Goal: Check status: Check status

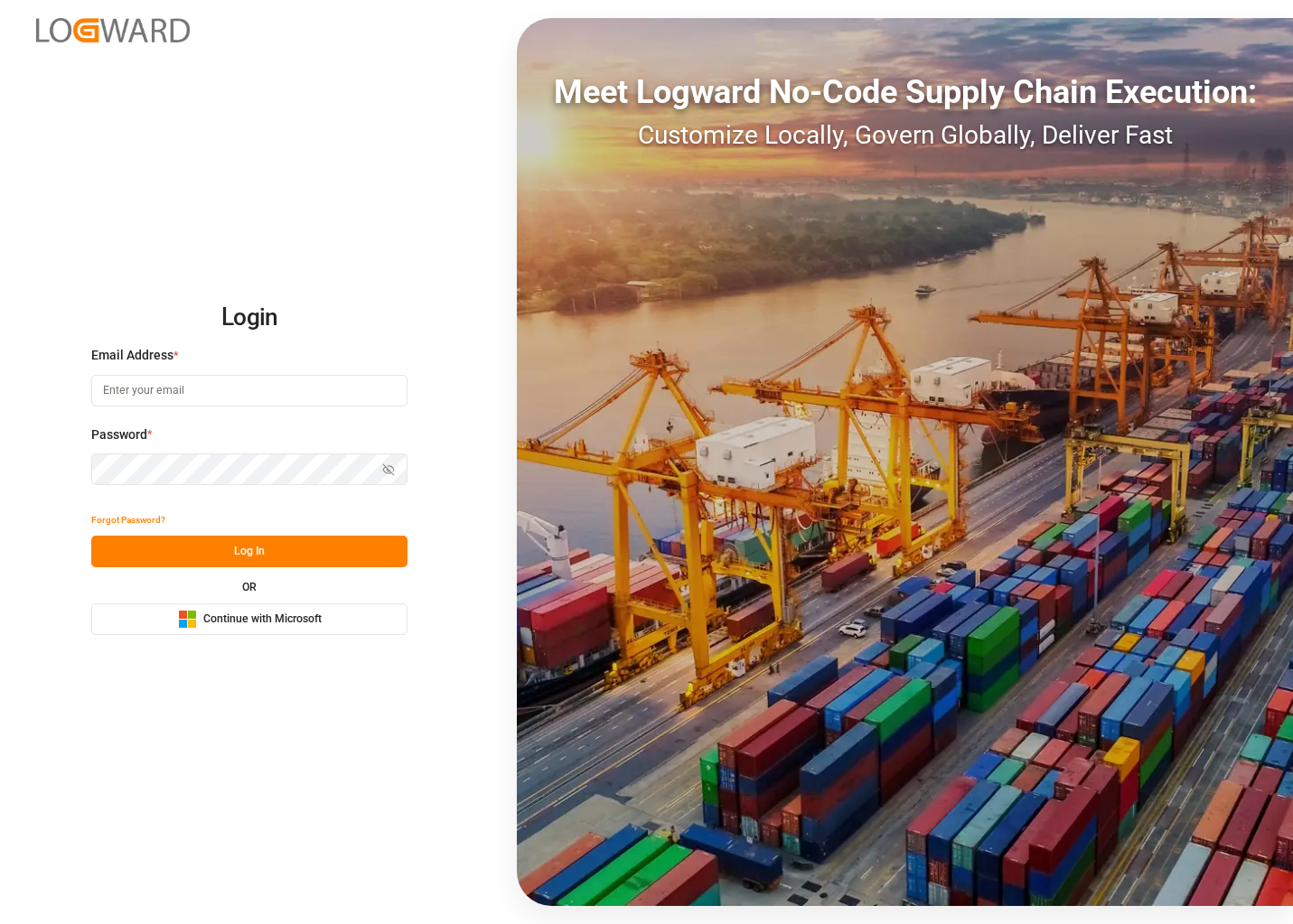
click at [315, 616] on span "Continue with Microsoft" at bounding box center [262, 620] width 118 height 16
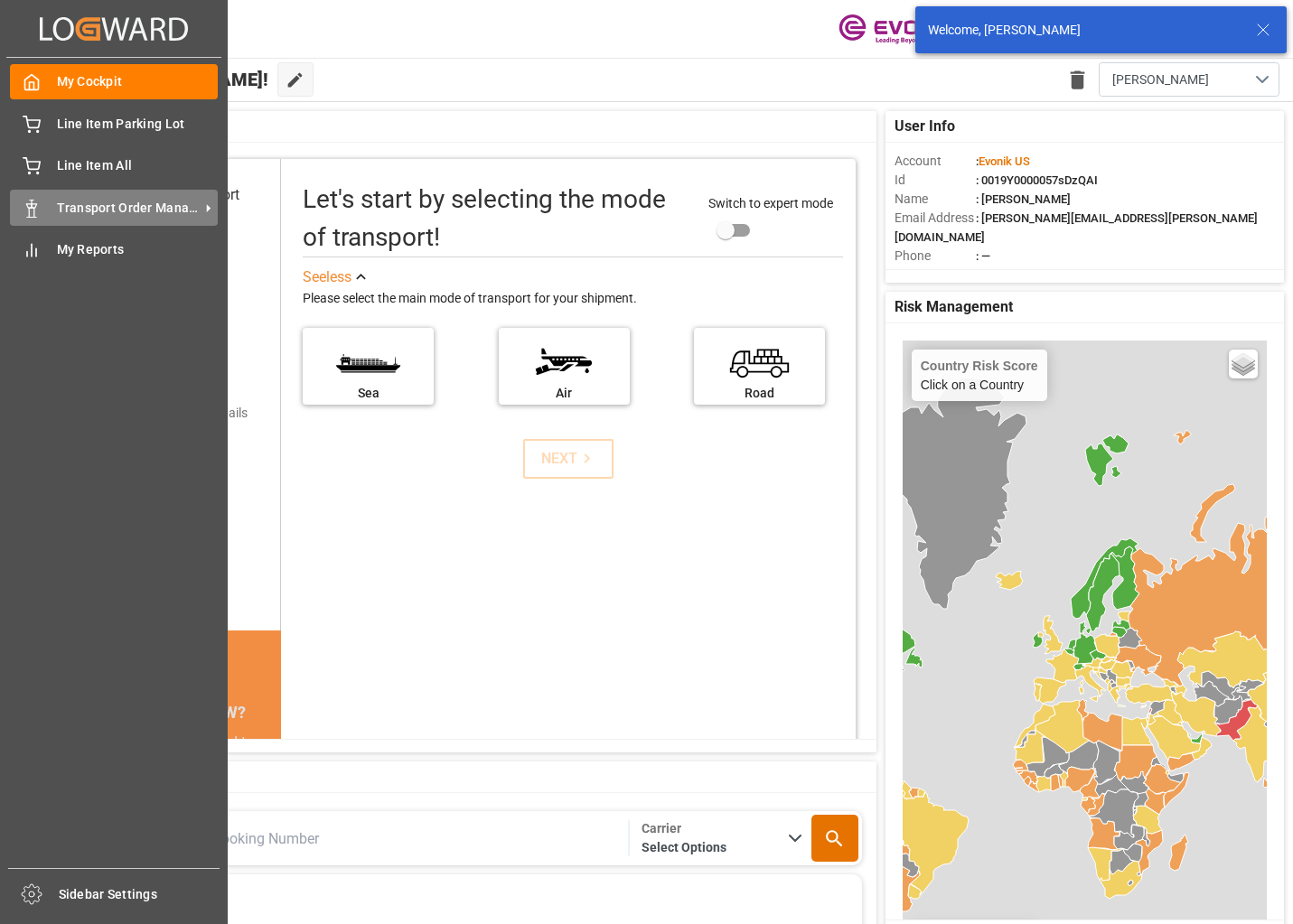
click at [103, 197] on div "Transport Order Management Transport Order Management" at bounding box center [114, 207] width 208 height 35
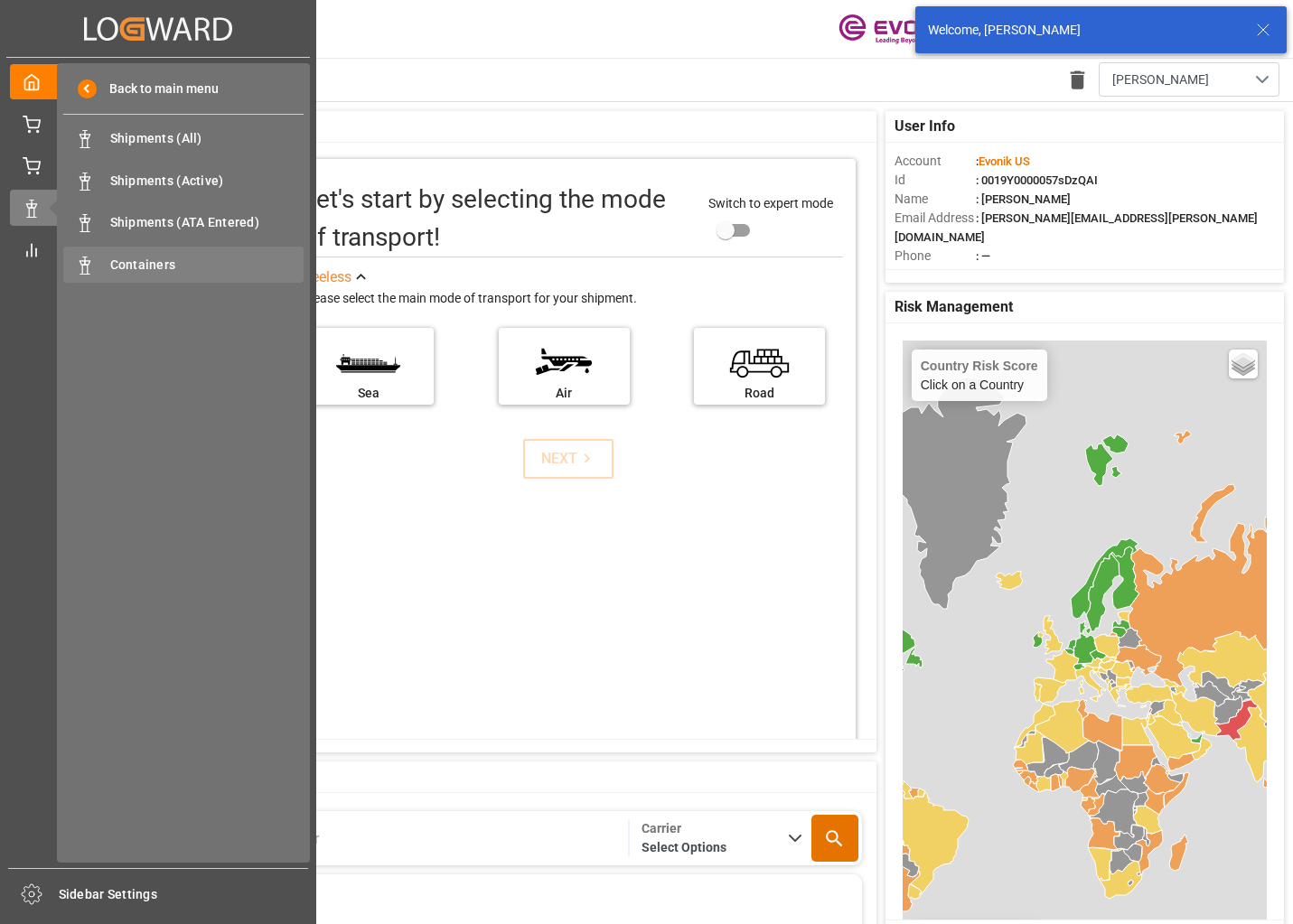
click at [142, 265] on span "Containers" at bounding box center [207, 265] width 194 height 19
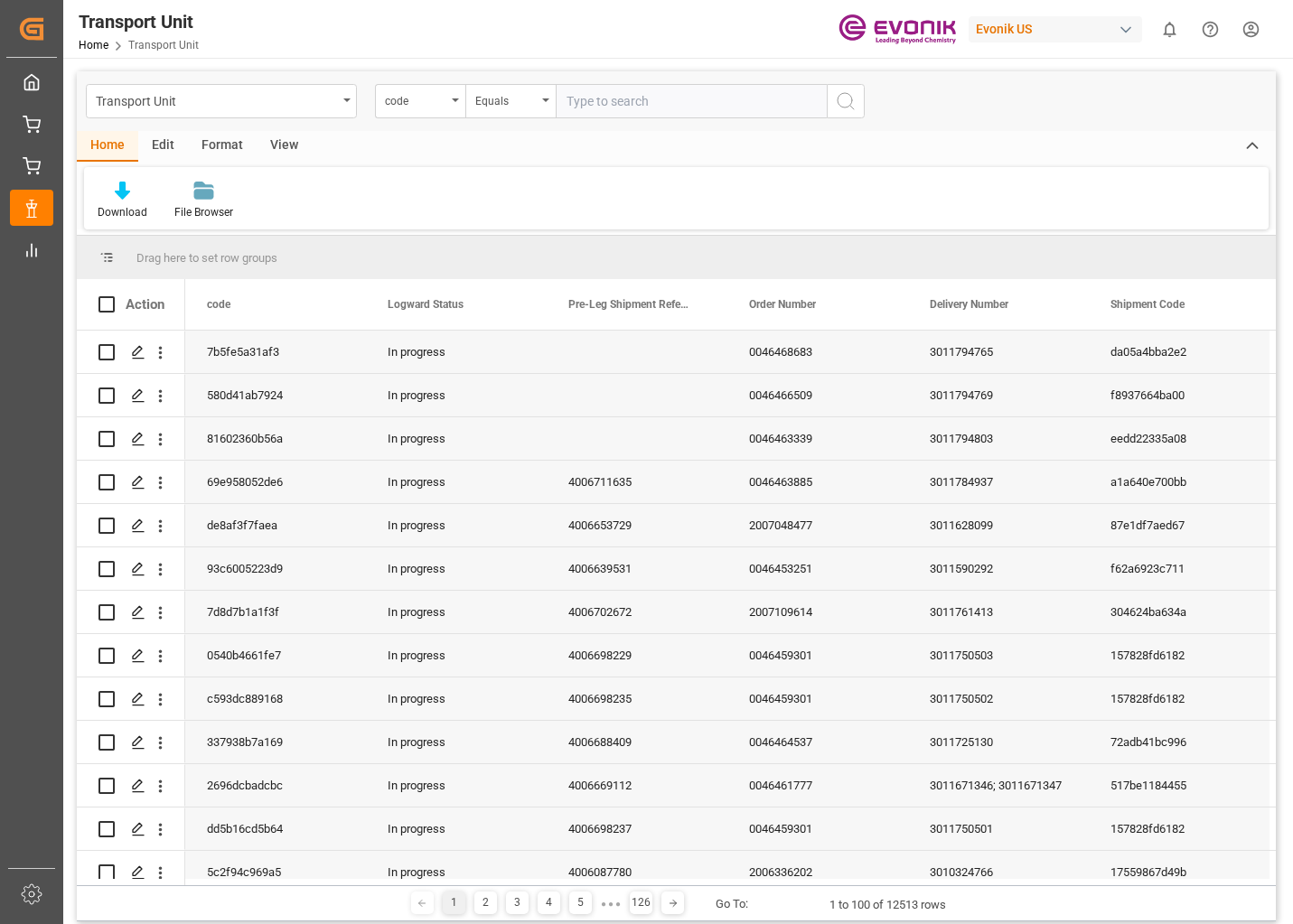
click at [444, 105] on div "code" at bounding box center [415, 99] width 61 height 21
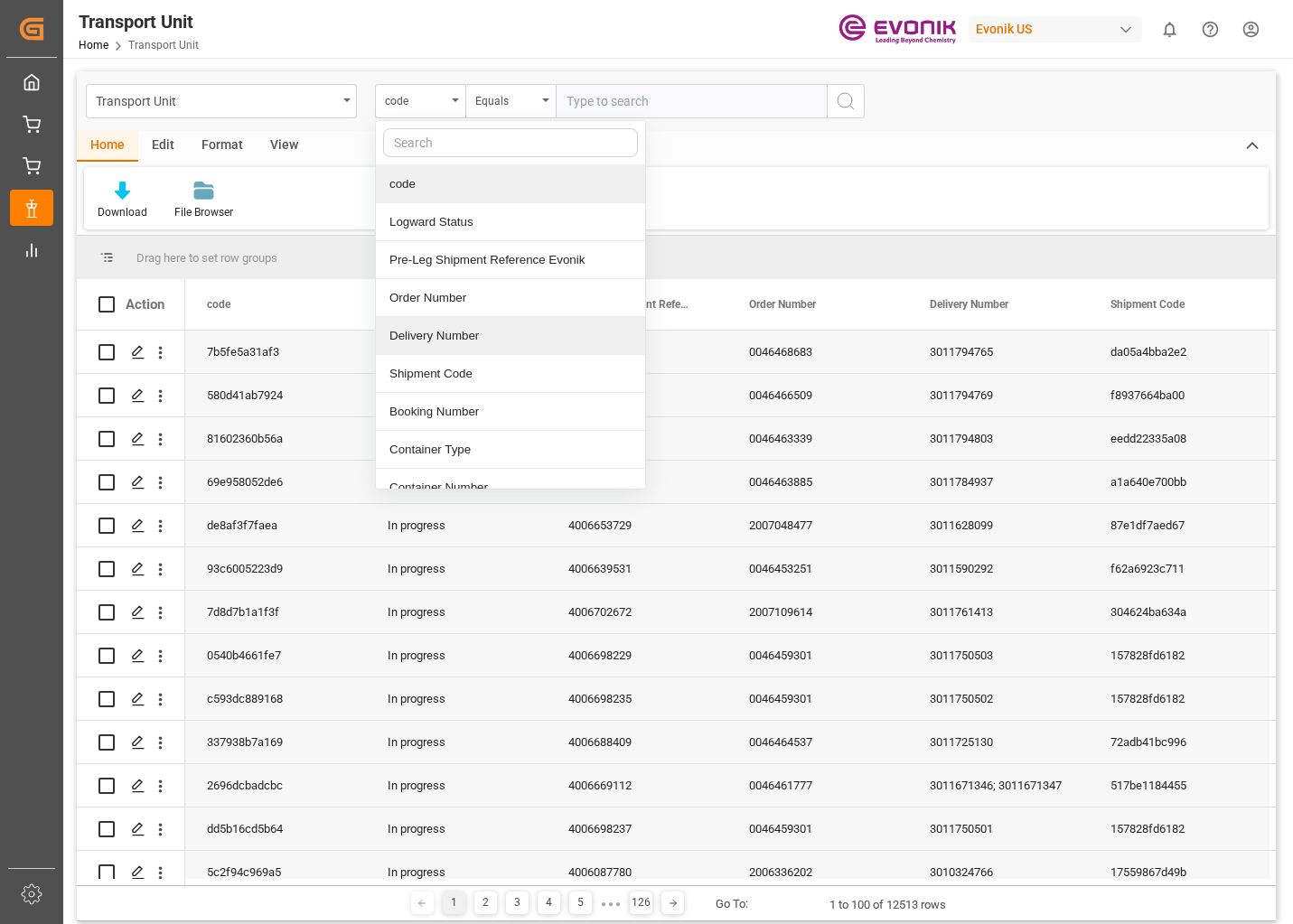
scroll to position [91, 0]
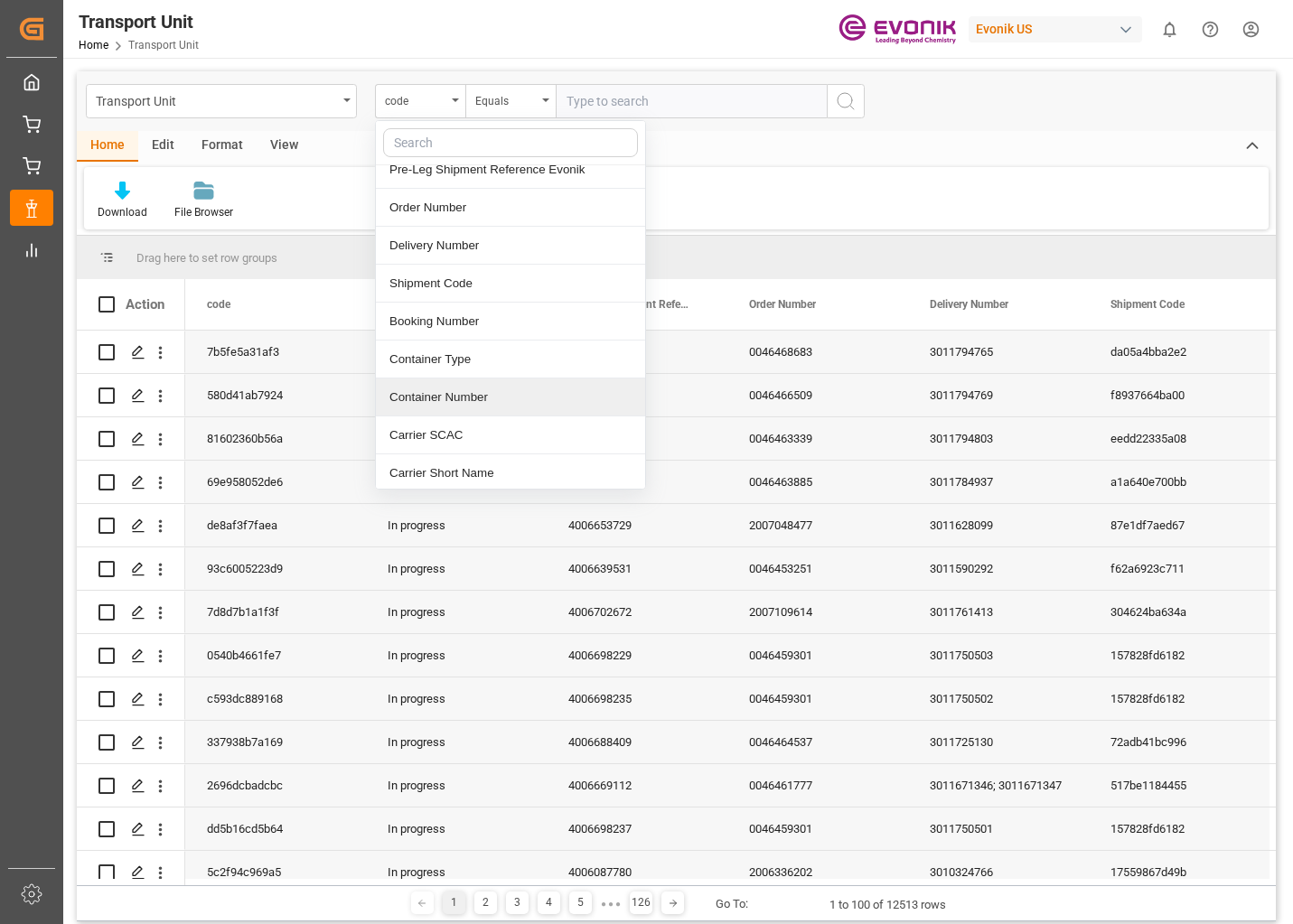
click at [451, 396] on div "Container Number" at bounding box center [511, 397] width 270 height 38
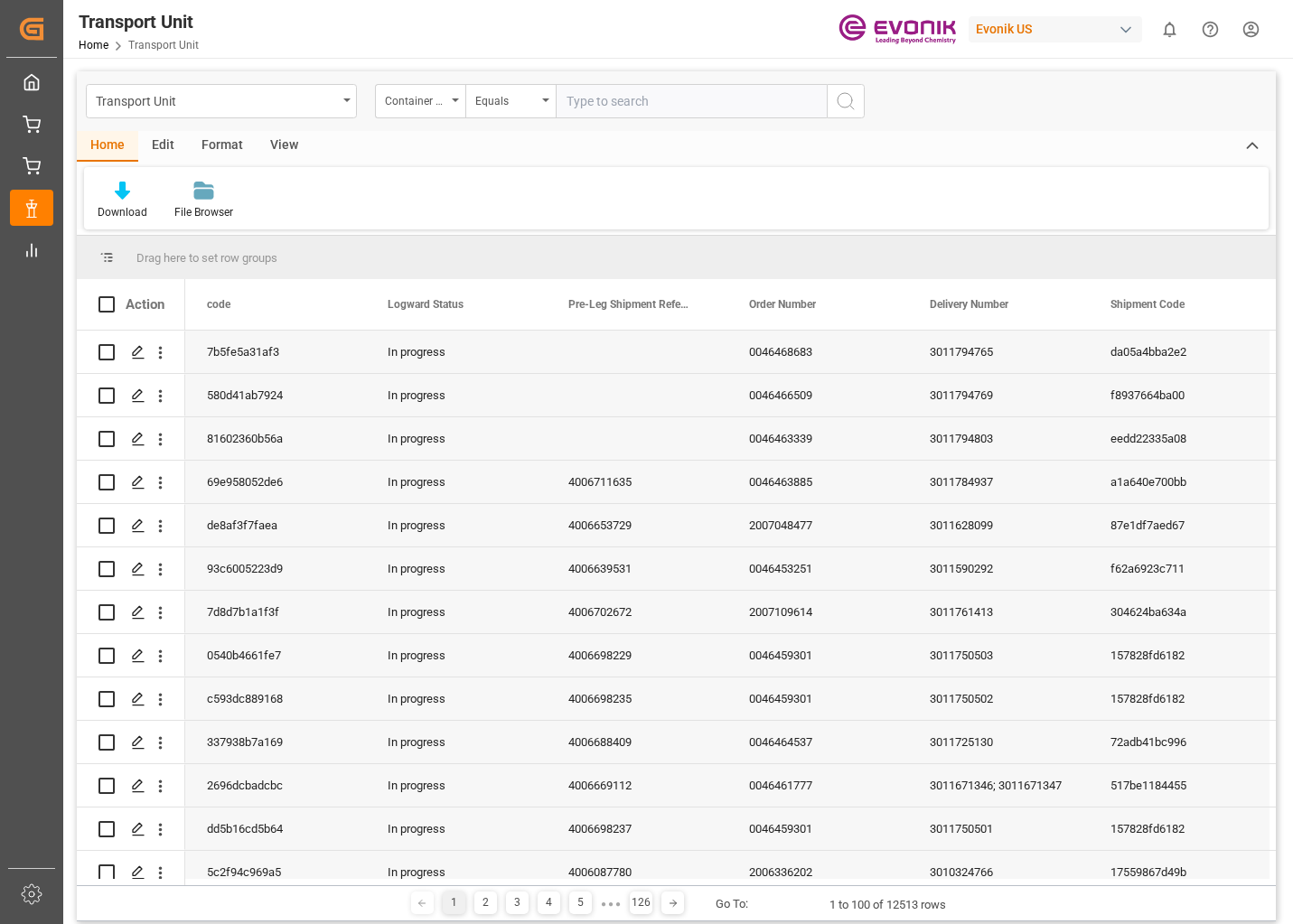
click at [636, 95] on input "text" at bounding box center [691, 101] width 271 height 34
type input "MSCU5116670"
